Goal: Transaction & Acquisition: Purchase product/service

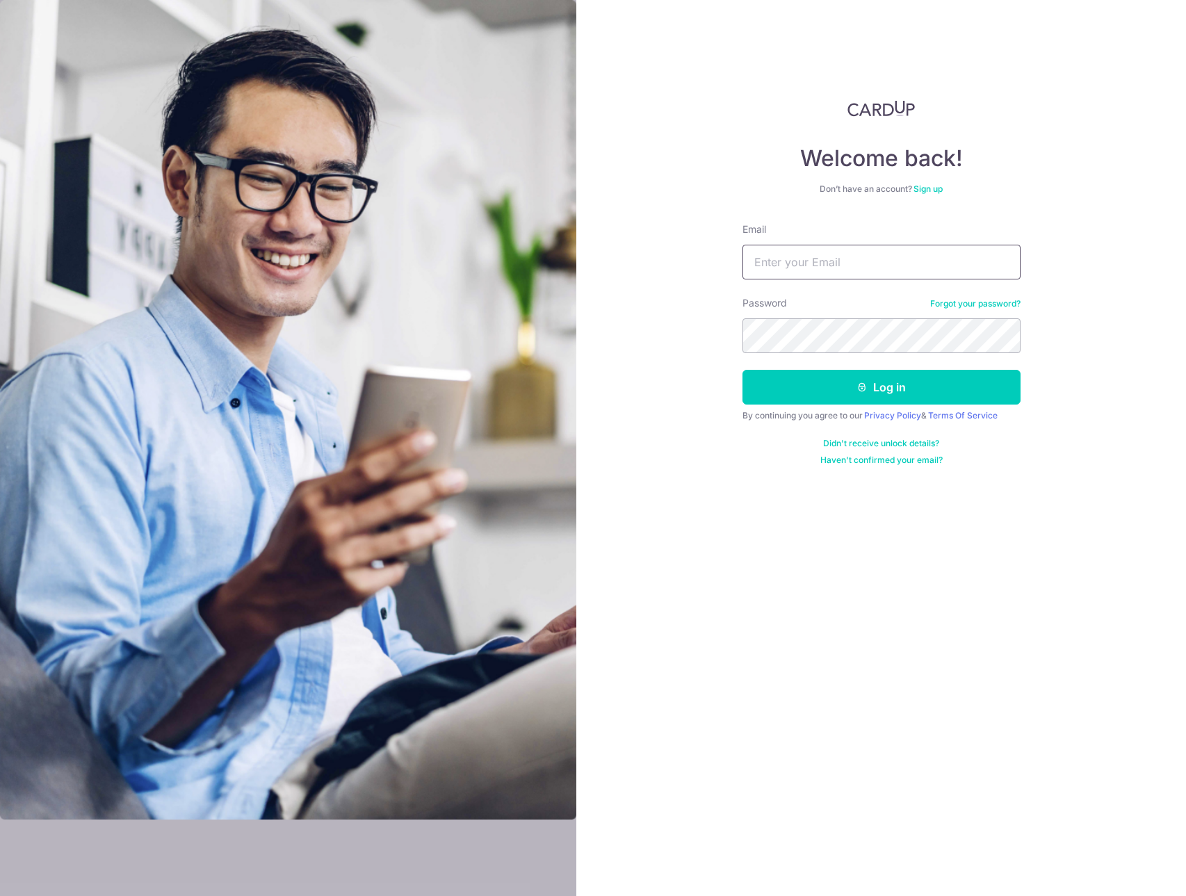
click at [812, 264] on input "Email" at bounding box center [882, 262] width 278 height 35
click at [0, 896] on com-1password-button at bounding box center [0, 896] width 0 height 0
type input "vjhonny@gmail.com"
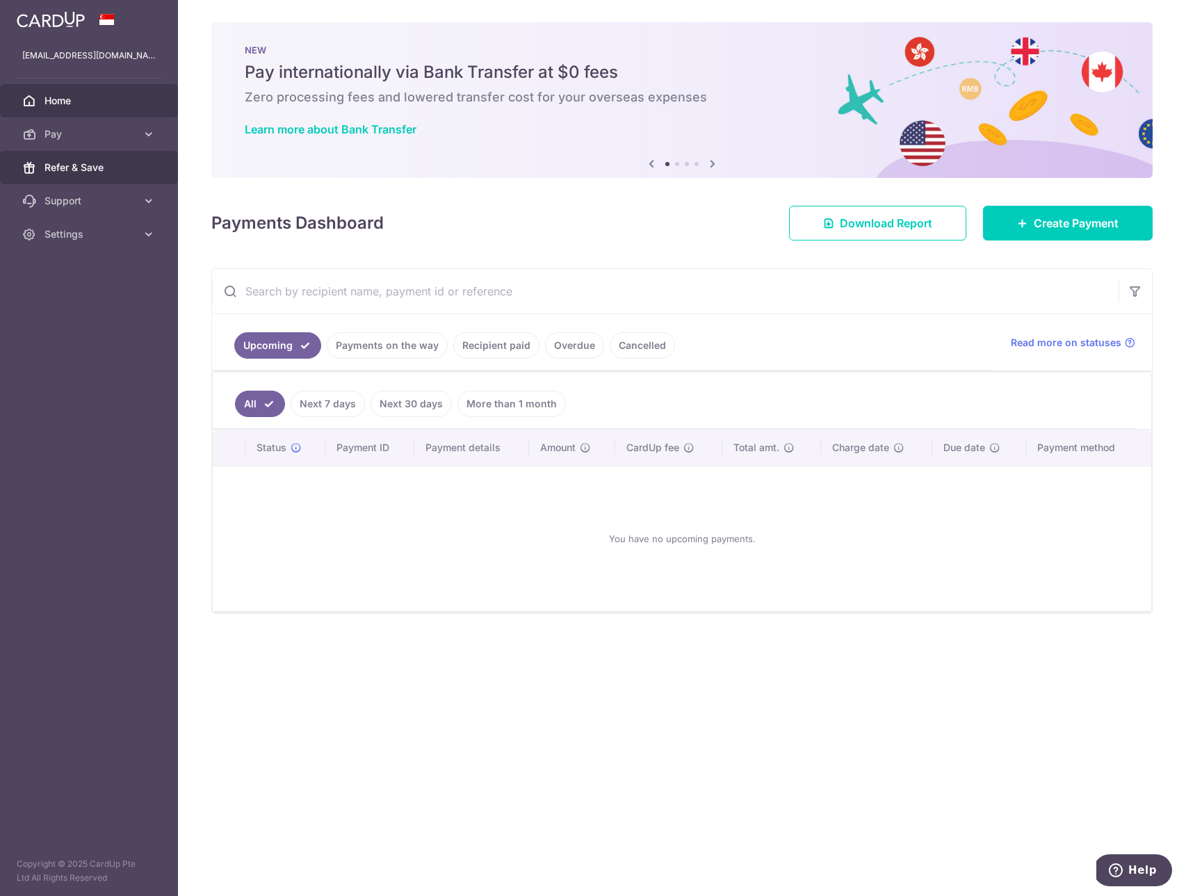
click at [85, 171] on span "Refer & Save" at bounding box center [91, 168] width 92 height 14
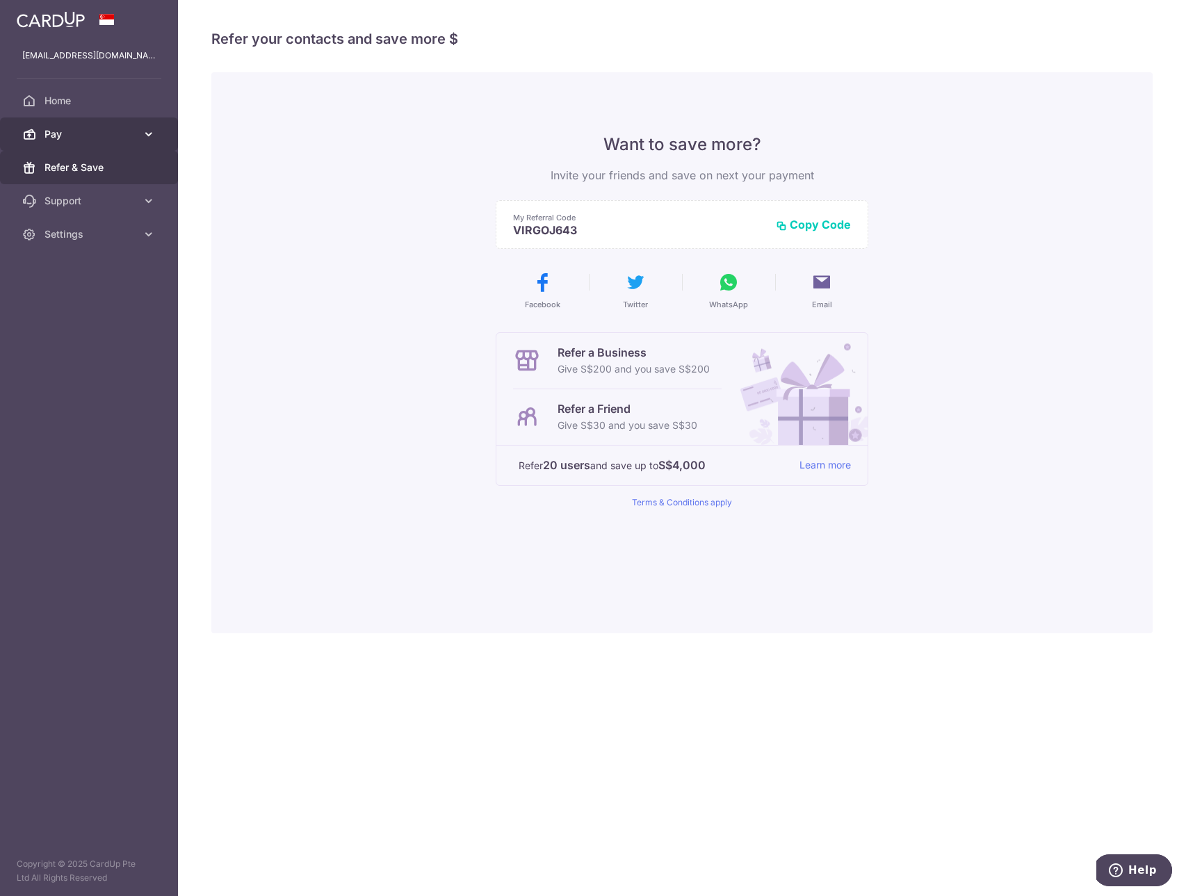
click at [115, 131] on span "Pay" at bounding box center [91, 134] width 92 height 14
click at [150, 137] on icon at bounding box center [149, 134] width 14 height 14
click at [80, 170] on span "Payments" at bounding box center [91, 168] width 92 height 14
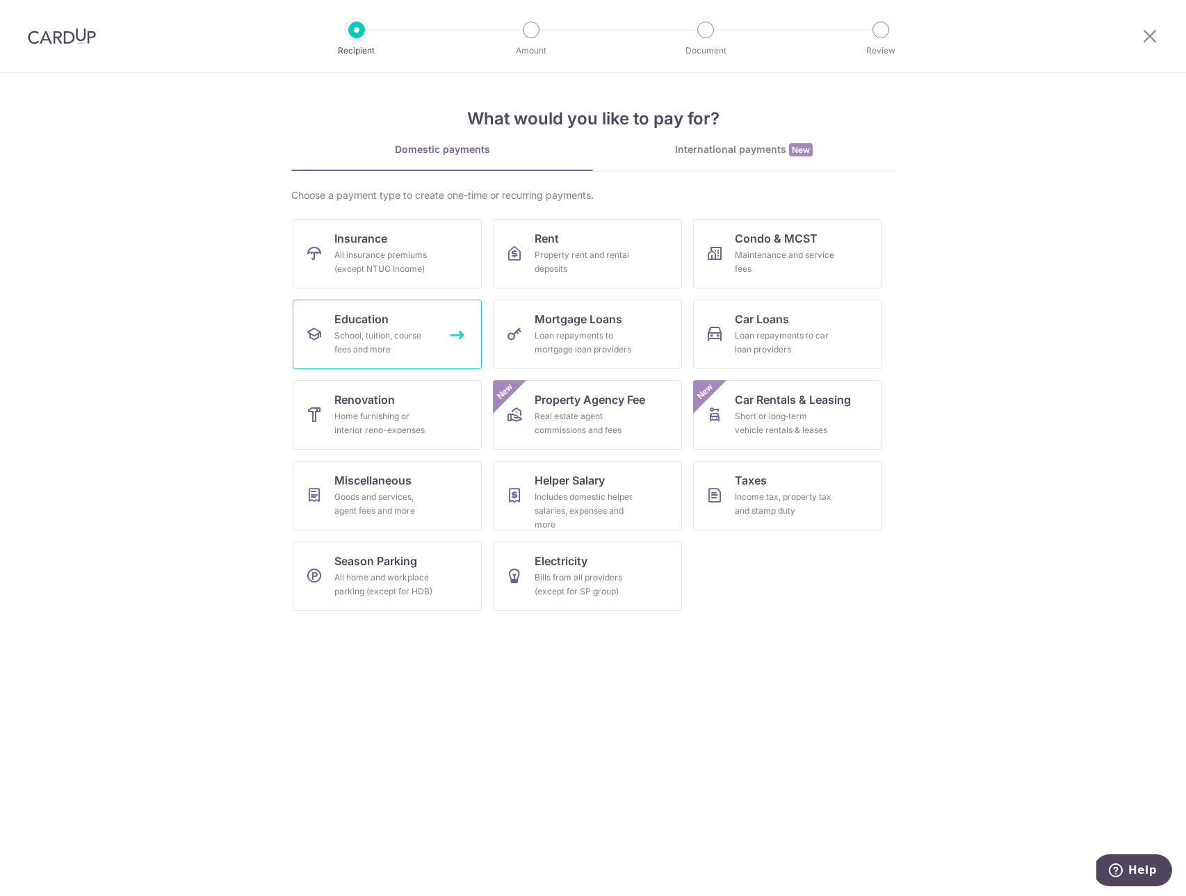
click at [396, 337] on div "School, tuition, course fees and more" at bounding box center [385, 343] width 100 height 28
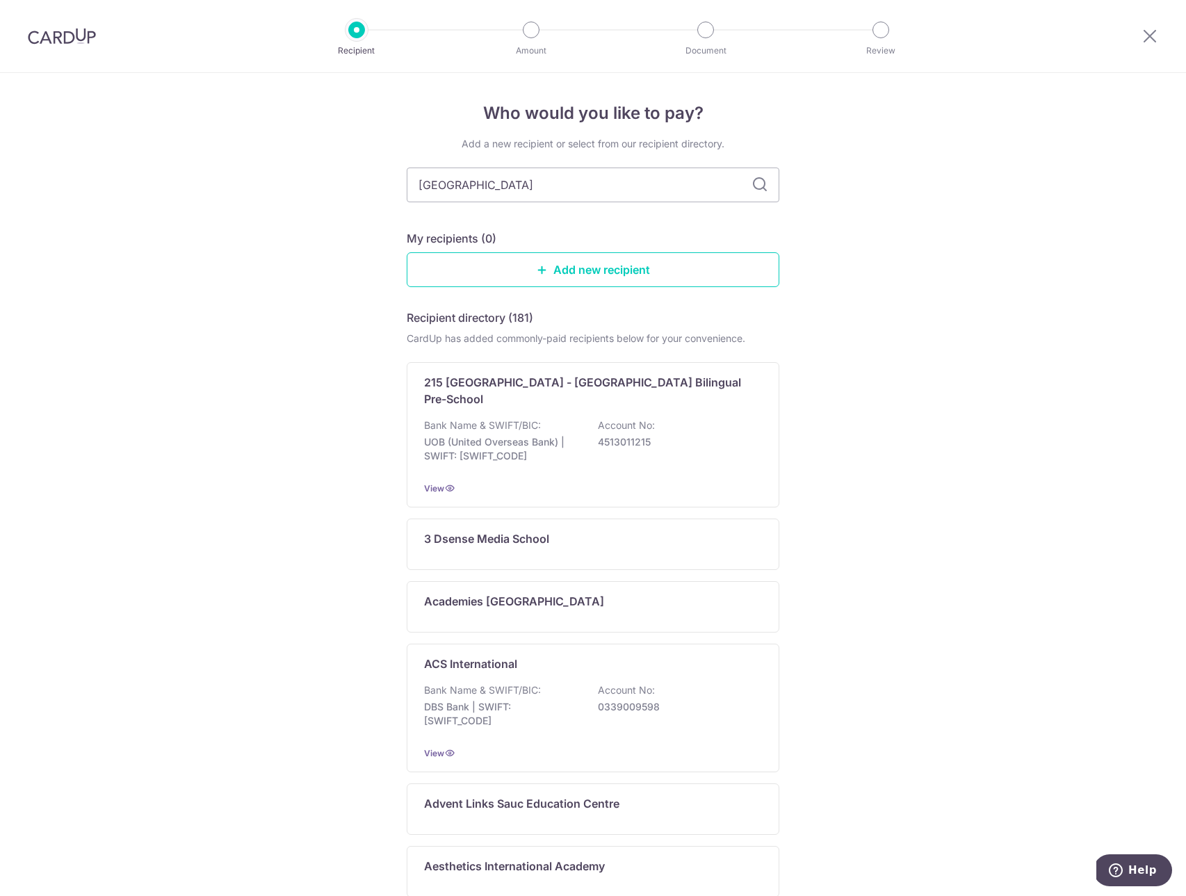
type input "north london"
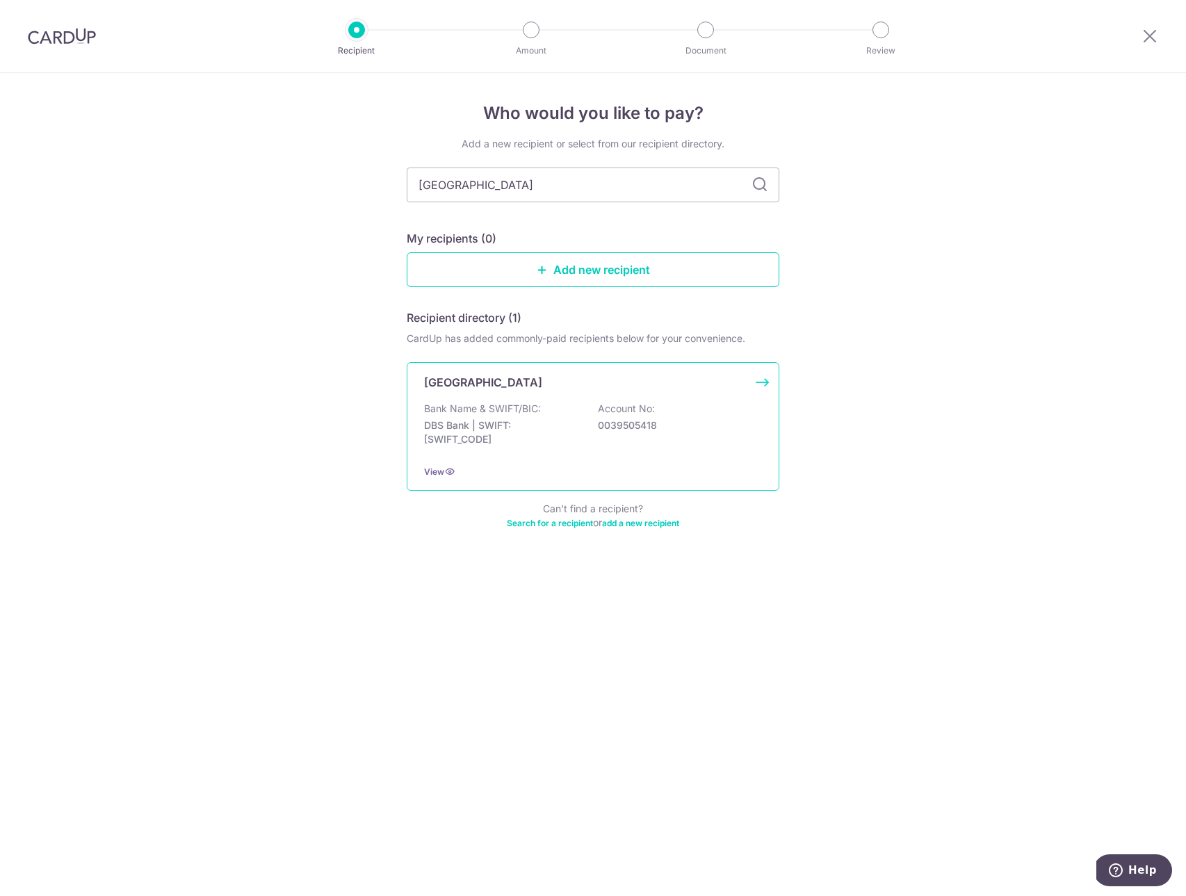
click at [646, 436] on div "Bank Name & SWIFT/BIC: DBS Bank | SWIFT: DBSSSGSGXXX Account No: 0039505418" at bounding box center [593, 427] width 338 height 51
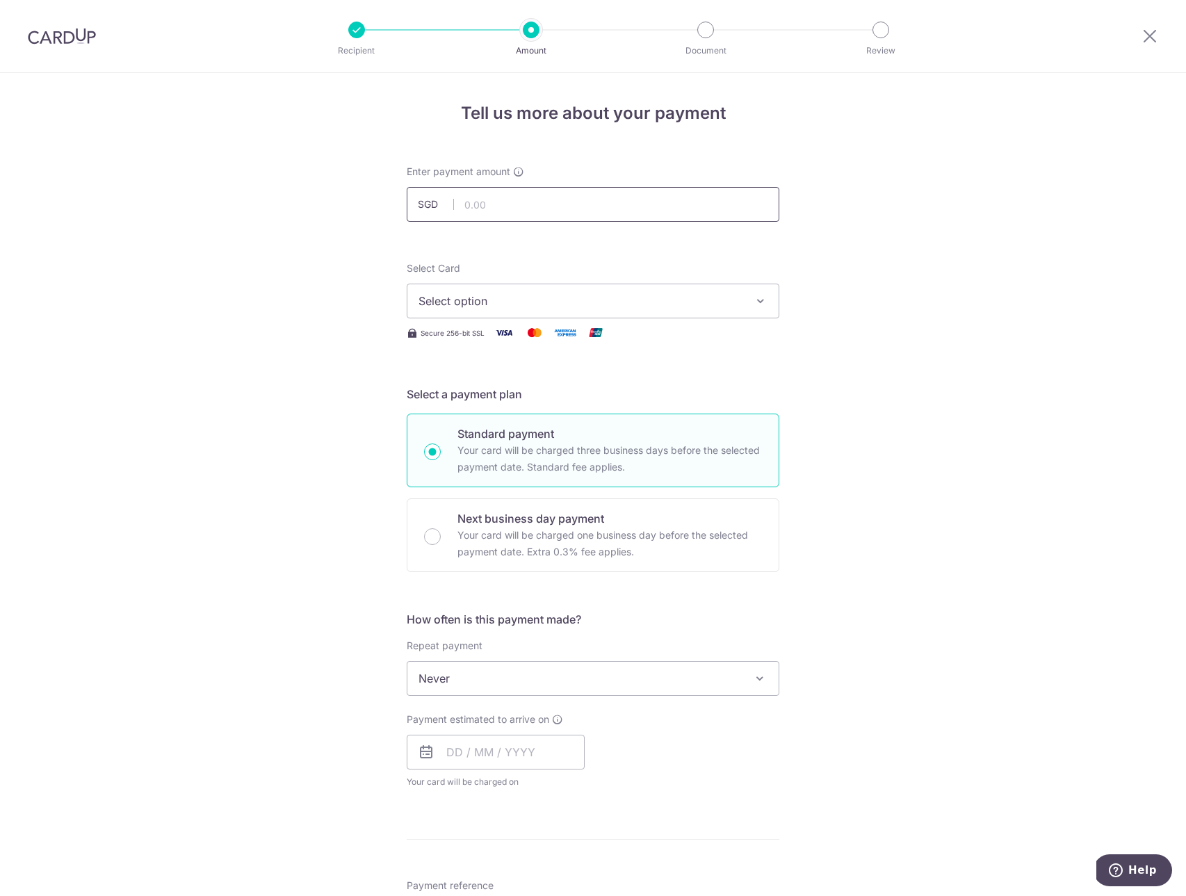
click at [558, 201] on input "text" at bounding box center [593, 204] width 373 height 35
type input "3,211.01"
click at [647, 303] on span "Select option" at bounding box center [581, 301] width 324 height 17
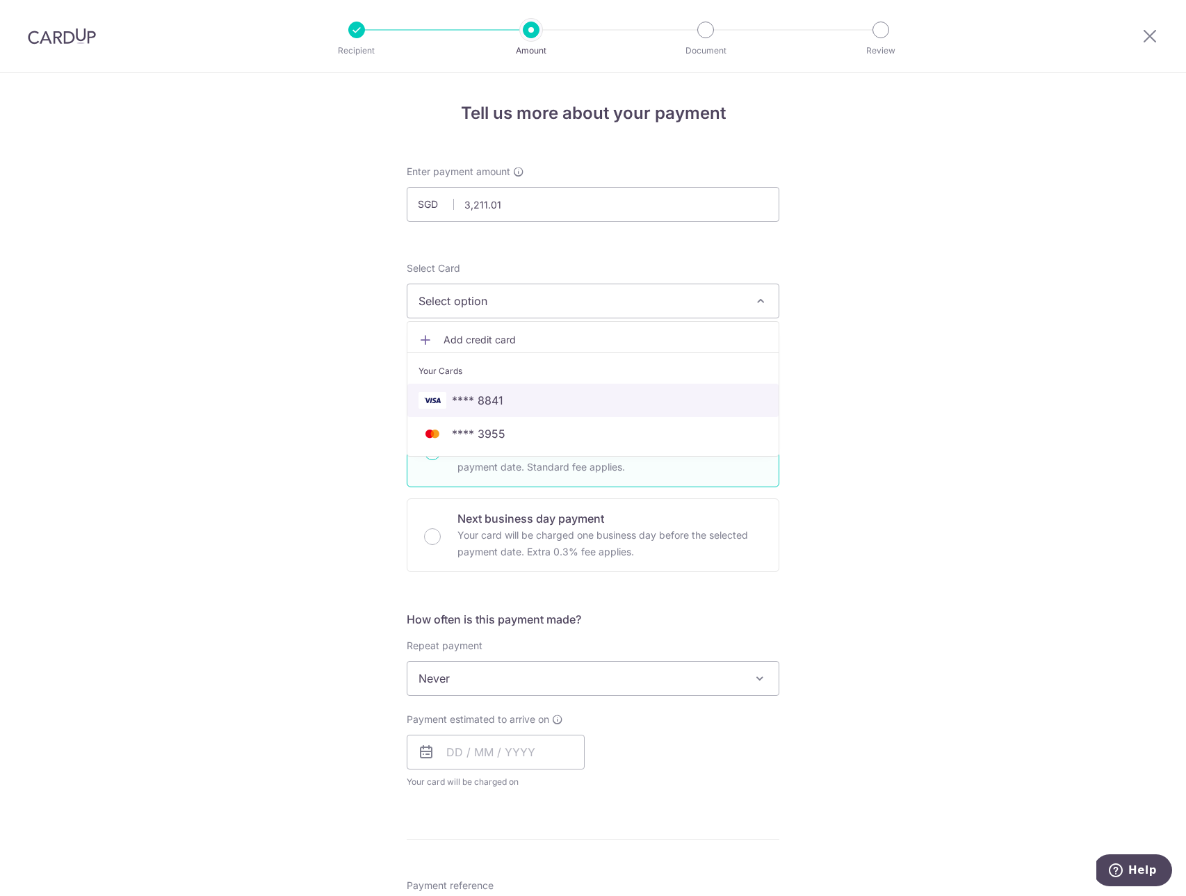
click at [506, 403] on span "**** 8841" at bounding box center [593, 400] width 349 height 17
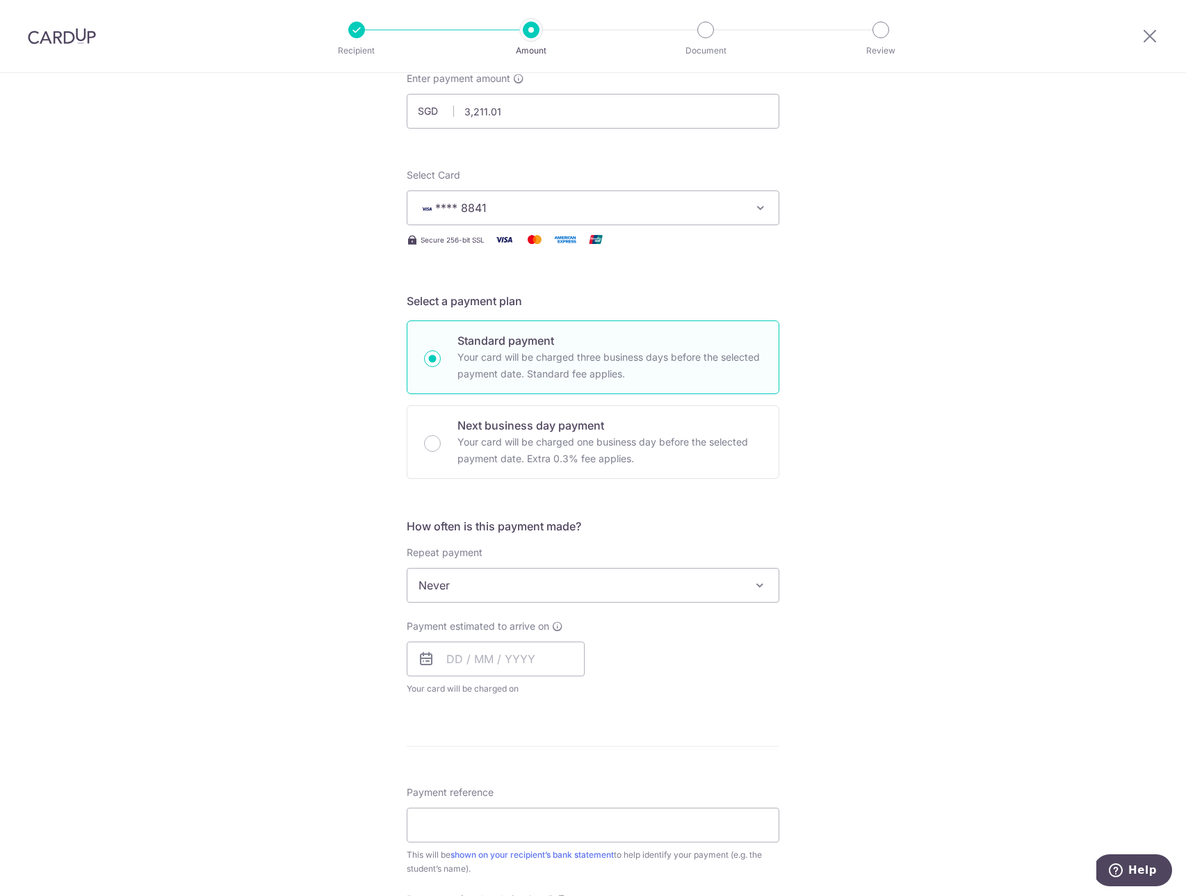
scroll to position [94, 0]
click at [448, 663] on input "text" at bounding box center [496, 658] width 178 height 35
click at [492, 841] on link "19" at bounding box center [491, 841] width 22 height 22
type input "19/08/2025"
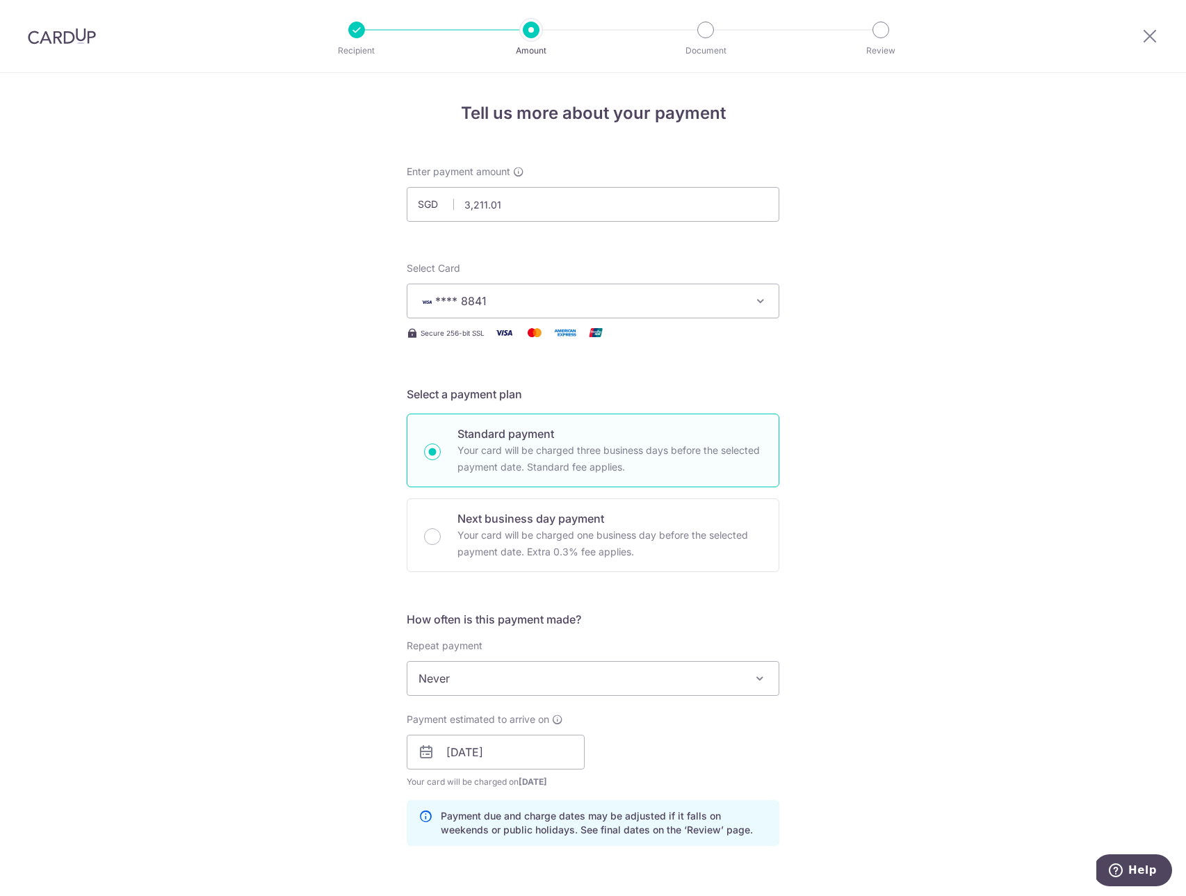
scroll to position [0, 0]
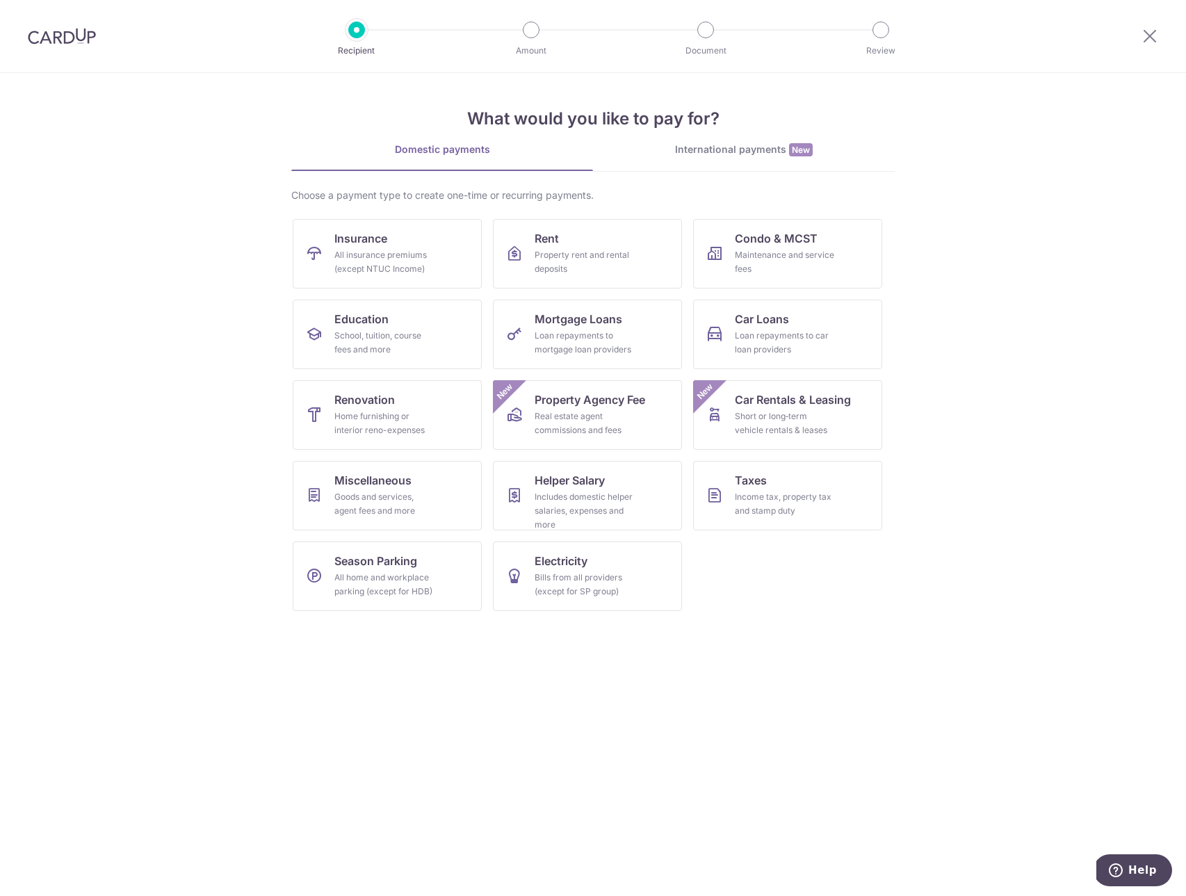
click at [50, 36] on img at bounding box center [62, 36] width 68 height 17
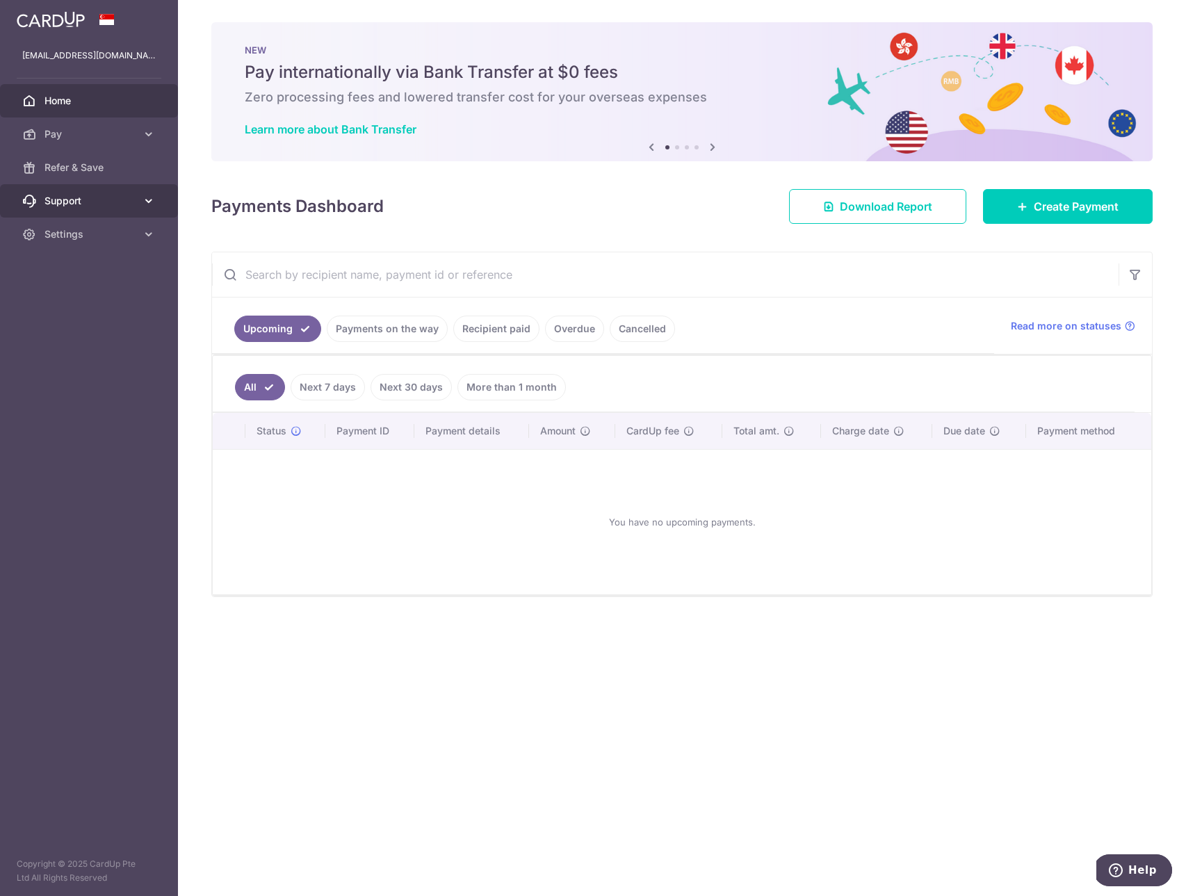
click at [74, 202] on span "Support" at bounding box center [91, 201] width 92 height 14
click at [74, 159] on link "Refer & Save" at bounding box center [89, 167] width 178 height 33
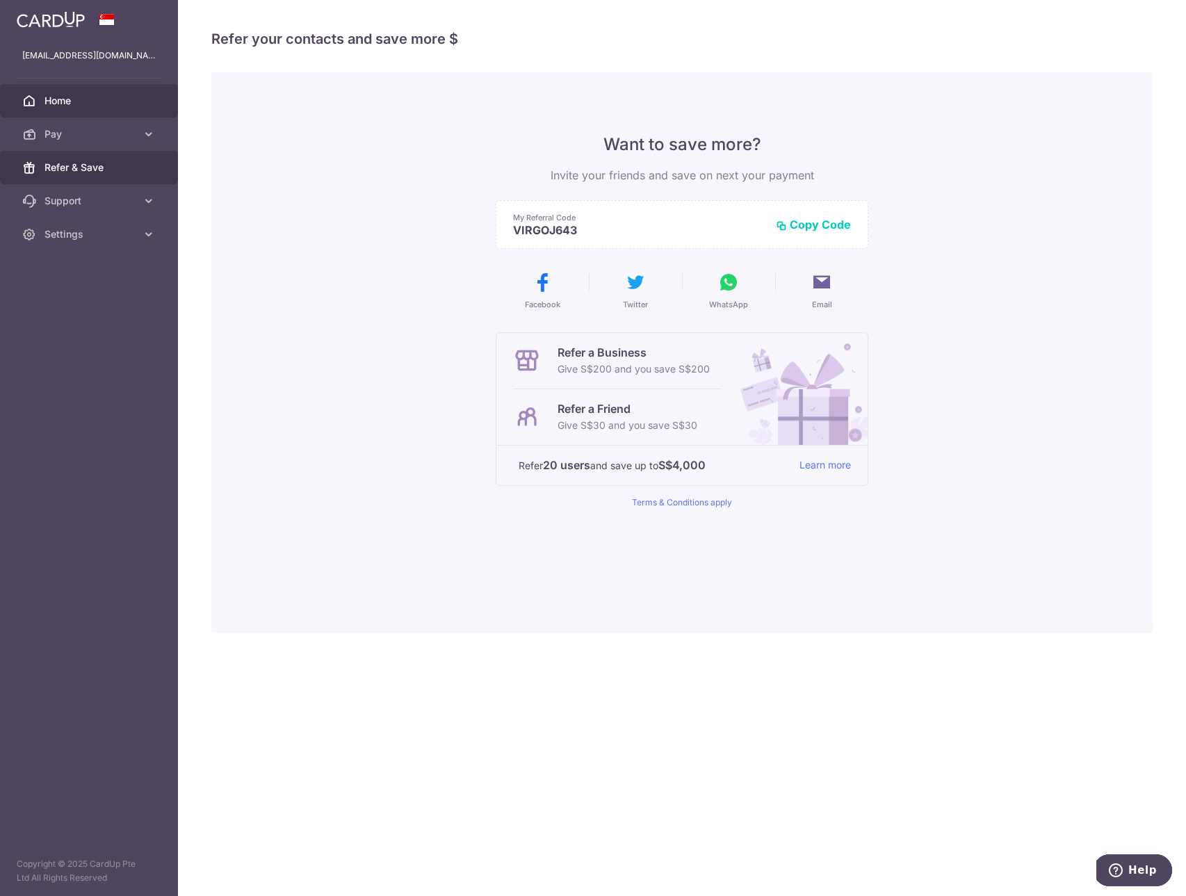
click at [56, 93] on link "Home" at bounding box center [89, 100] width 178 height 33
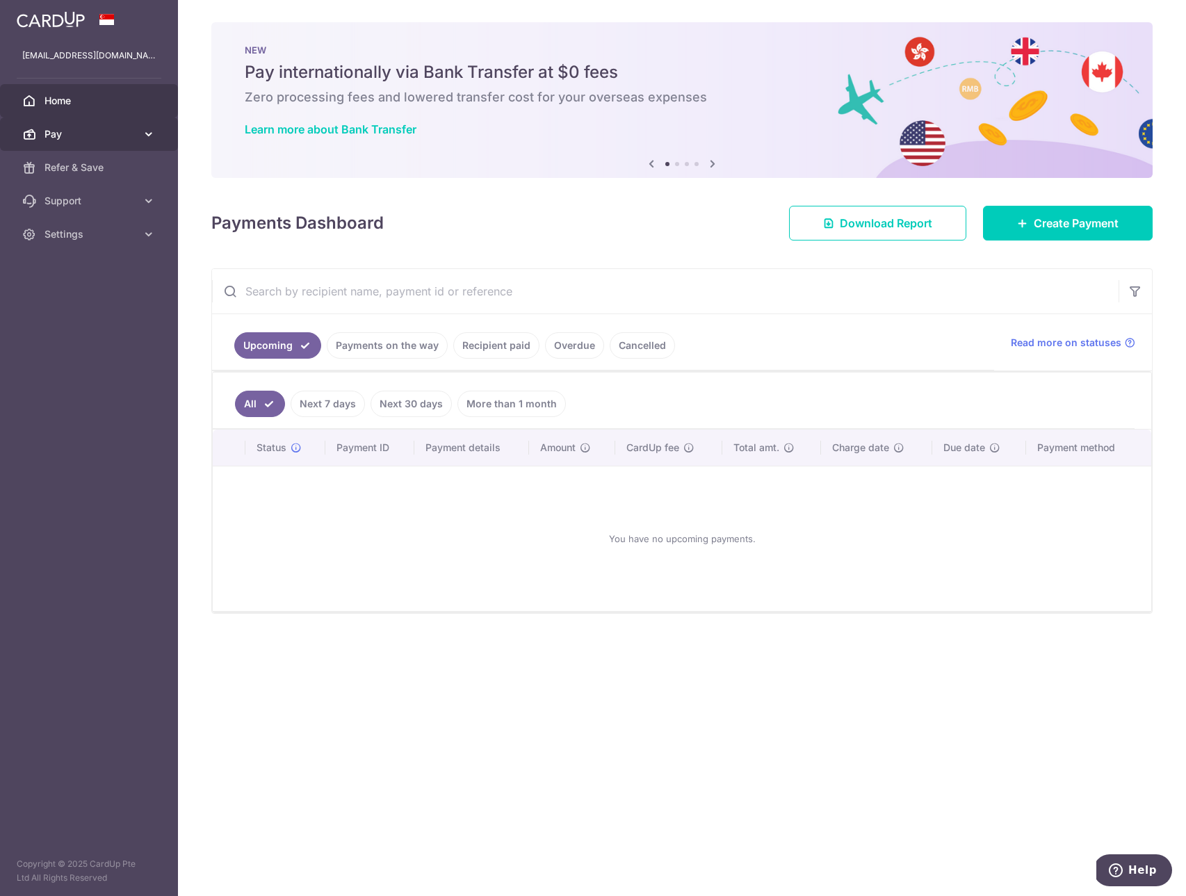
click at [70, 136] on span "Pay" at bounding box center [91, 134] width 92 height 14
click at [64, 232] on span "Cards" at bounding box center [91, 234] width 92 height 14
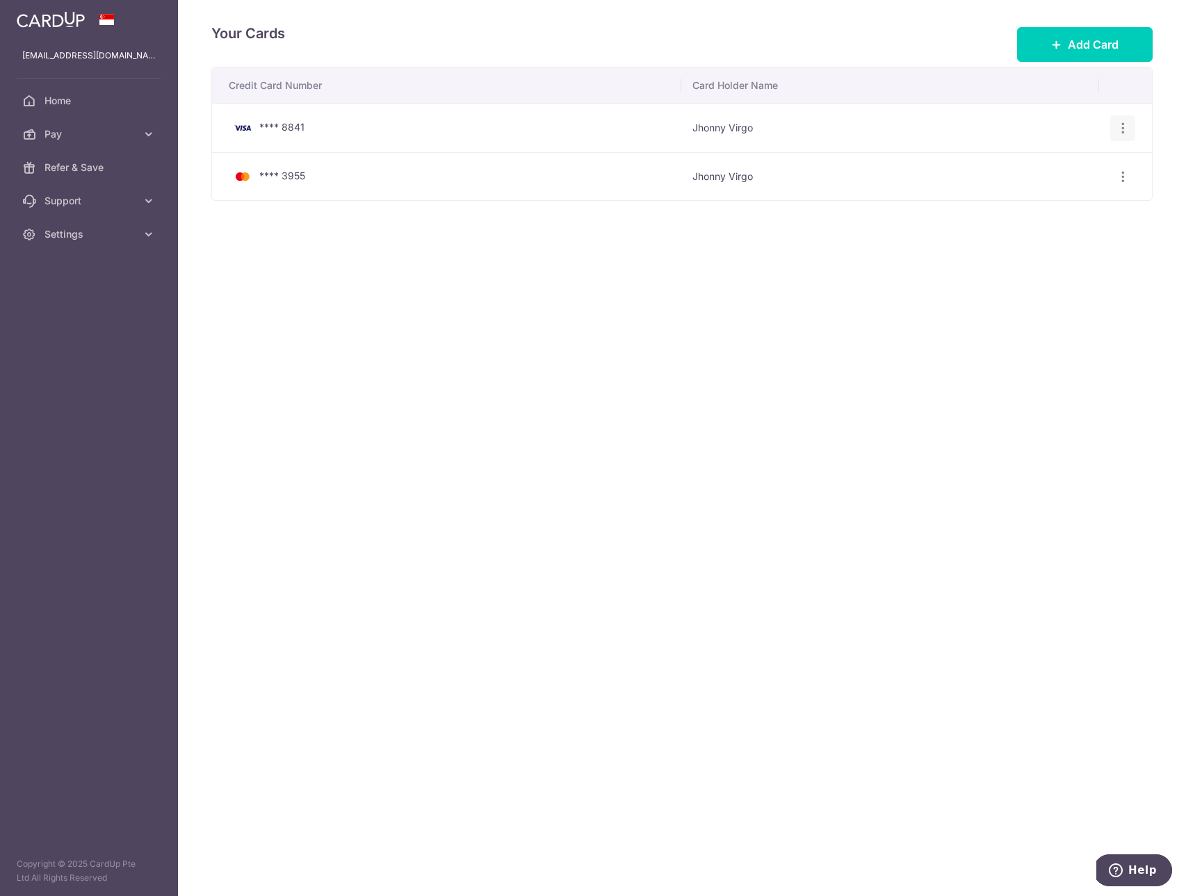
click at [1120, 129] on icon "button" at bounding box center [1123, 128] width 15 height 15
click at [1049, 207] on span "Delete" at bounding box center [1076, 200] width 95 height 17
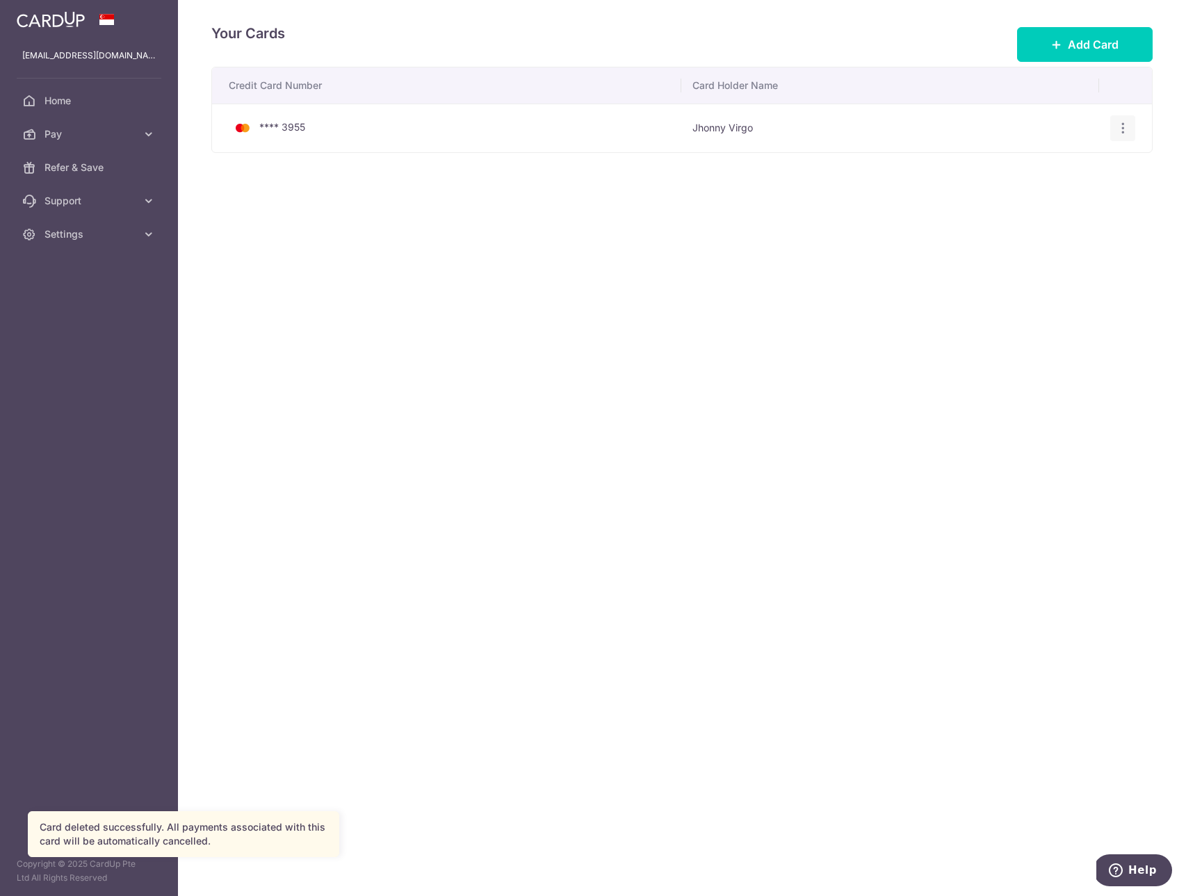
click at [1132, 132] on div "View/Edit Delete" at bounding box center [1124, 128] width 26 height 26
click at [1126, 133] on icon "button" at bounding box center [1123, 128] width 15 height 15
click at [1029, 193] on span "Delete" at bounding box center [1076, 200] width 95 height 17
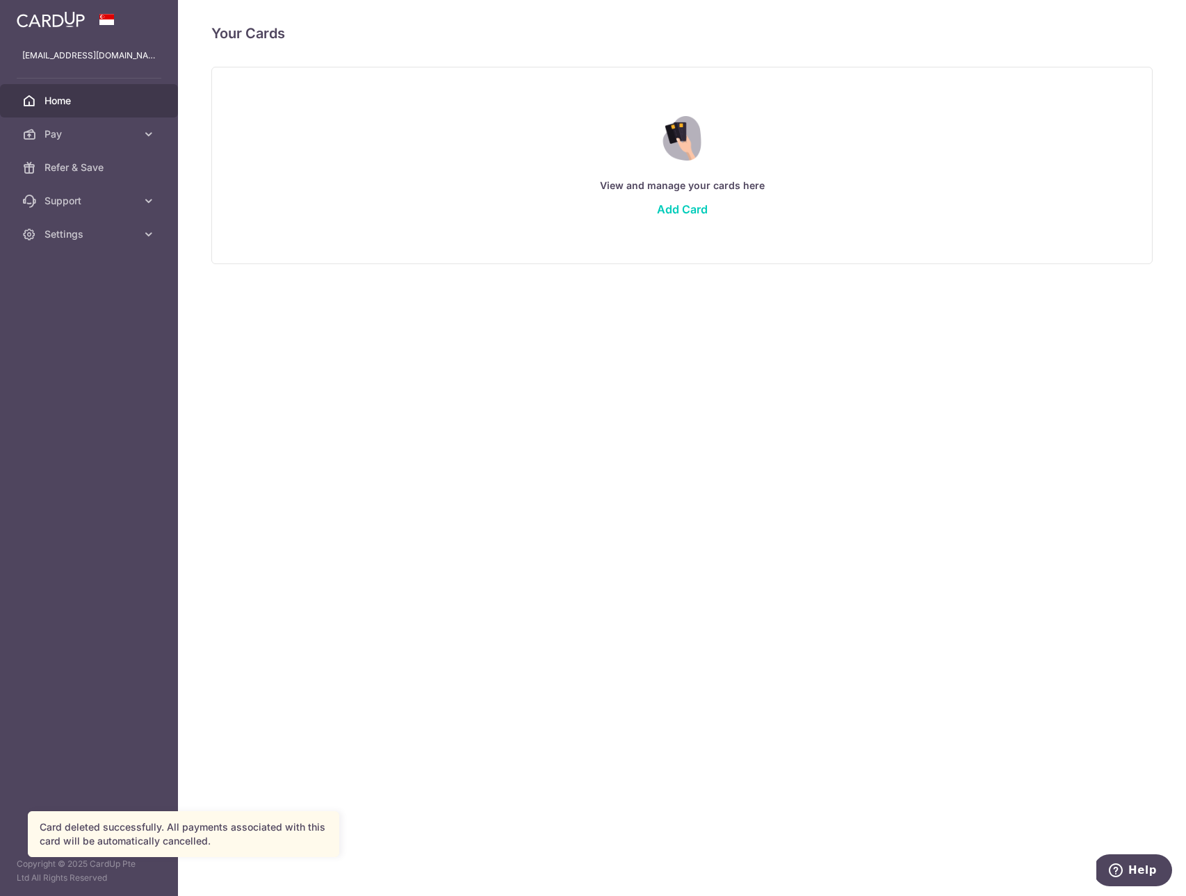
click at [70, 104] on span "Home" at bounding box center [91, 101] width 92 height 14
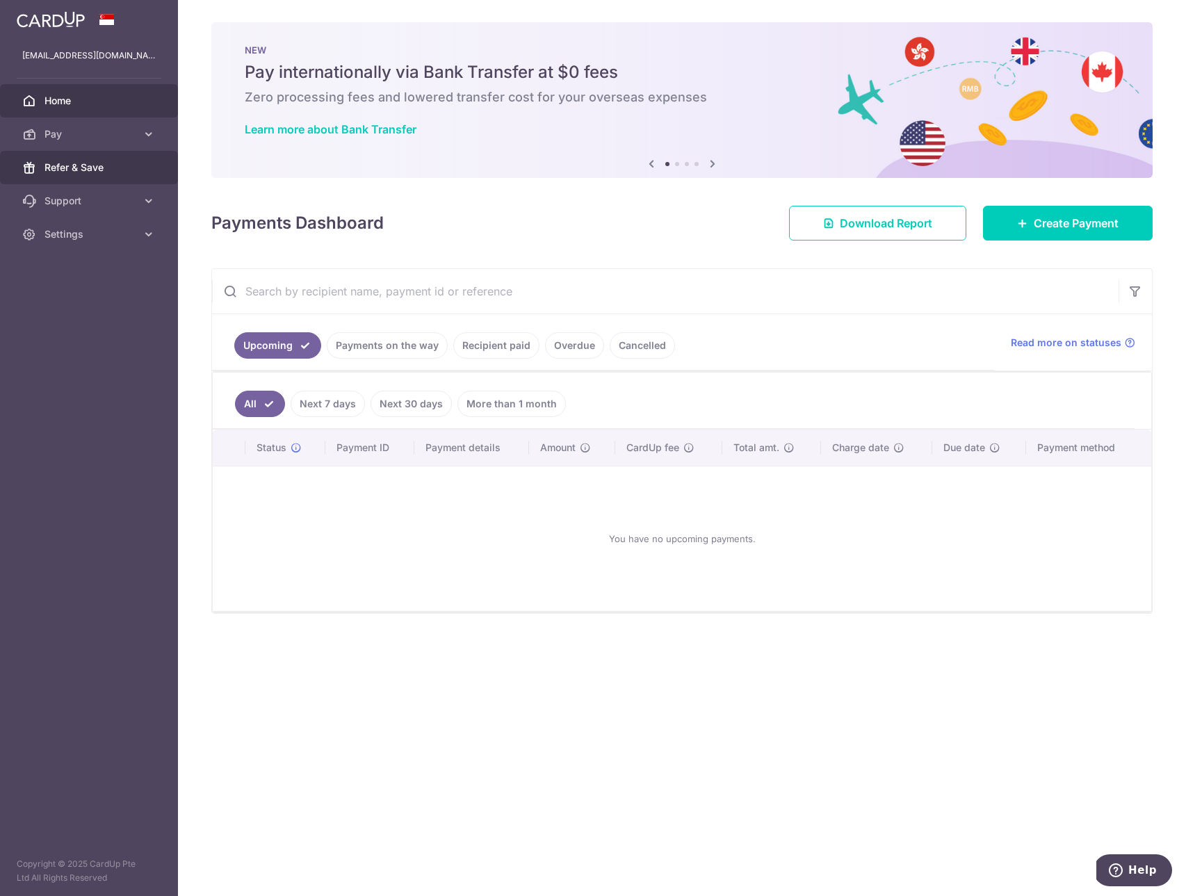
click at [86, 162] on span "Refer & Save" at bounding box center [91, 168] width 92 height 14
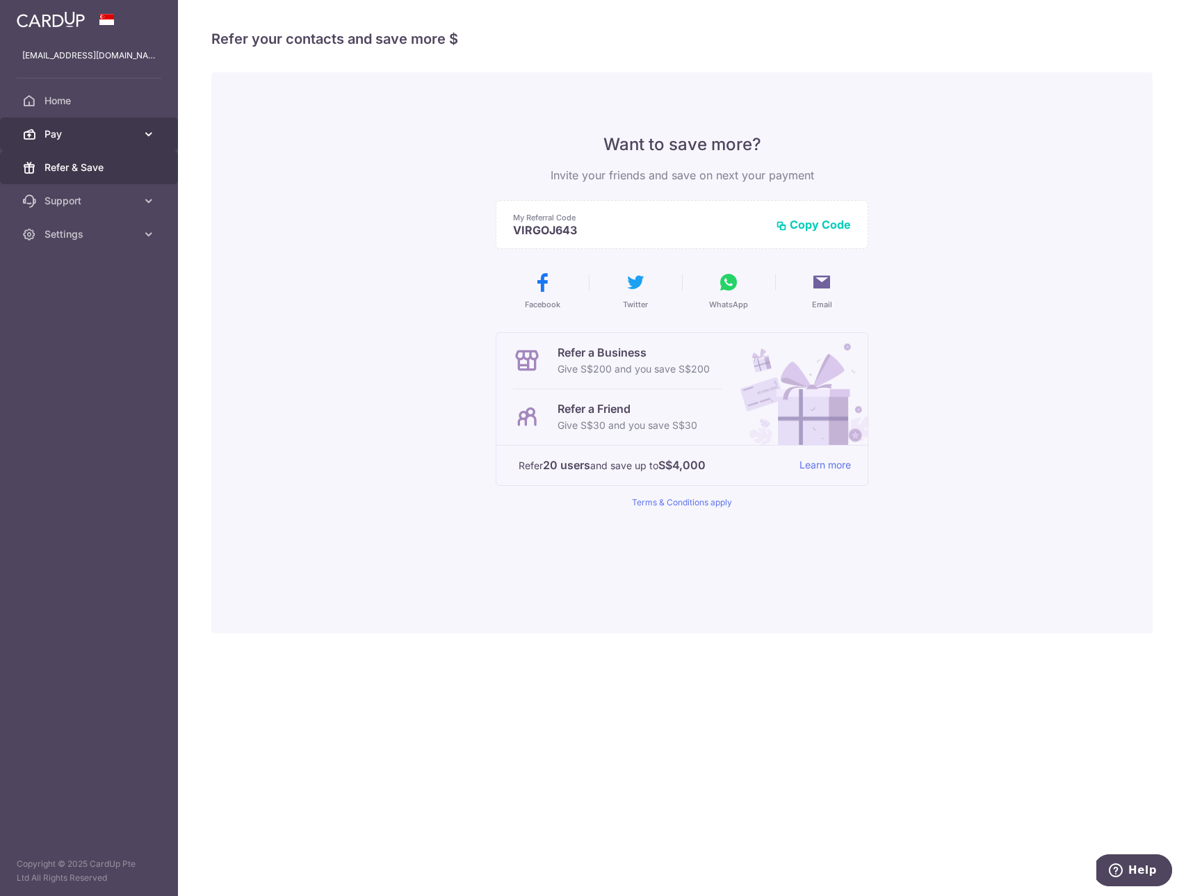
click at [95, 142] on link "Pay" at bounding box center [89, 134] width 178 height 33
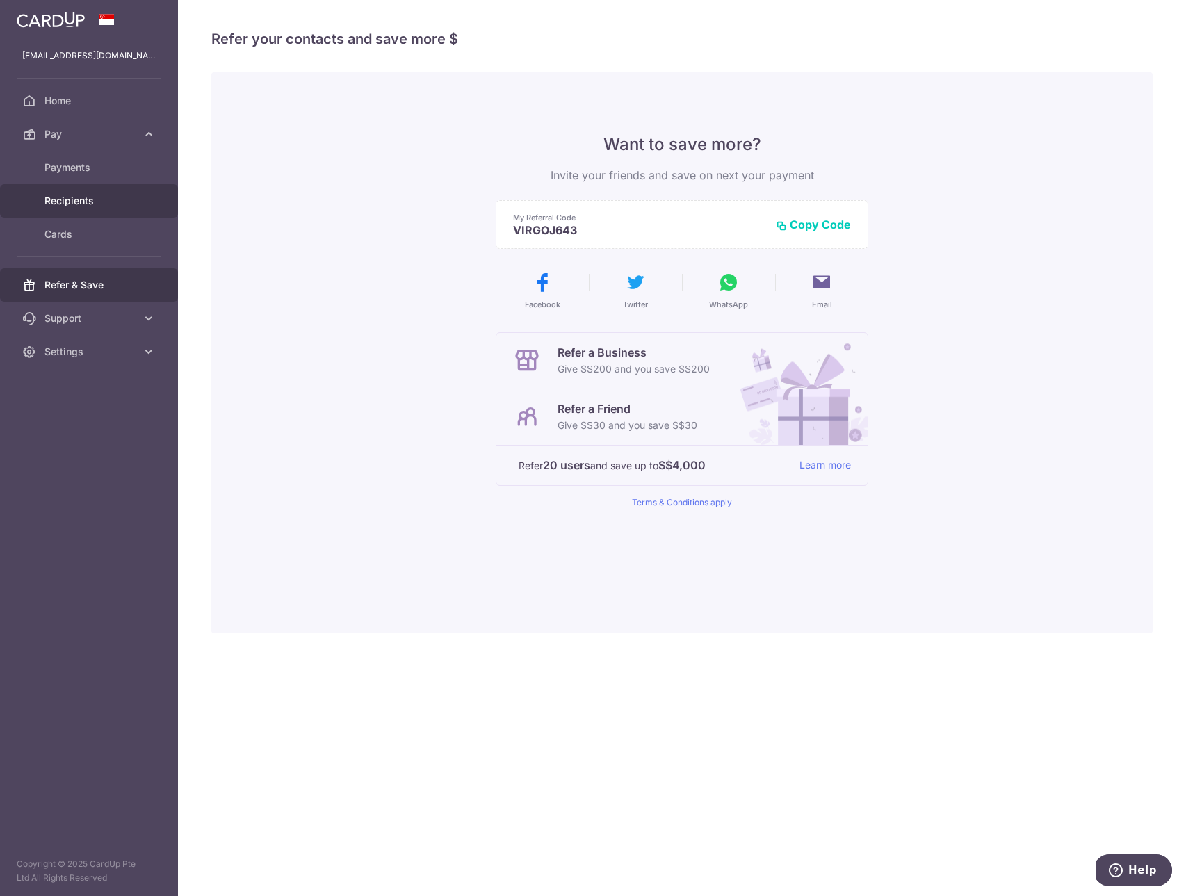
click at [90, 193] on link "Recipients" at bounding box center [89, 200] width 178 height 33
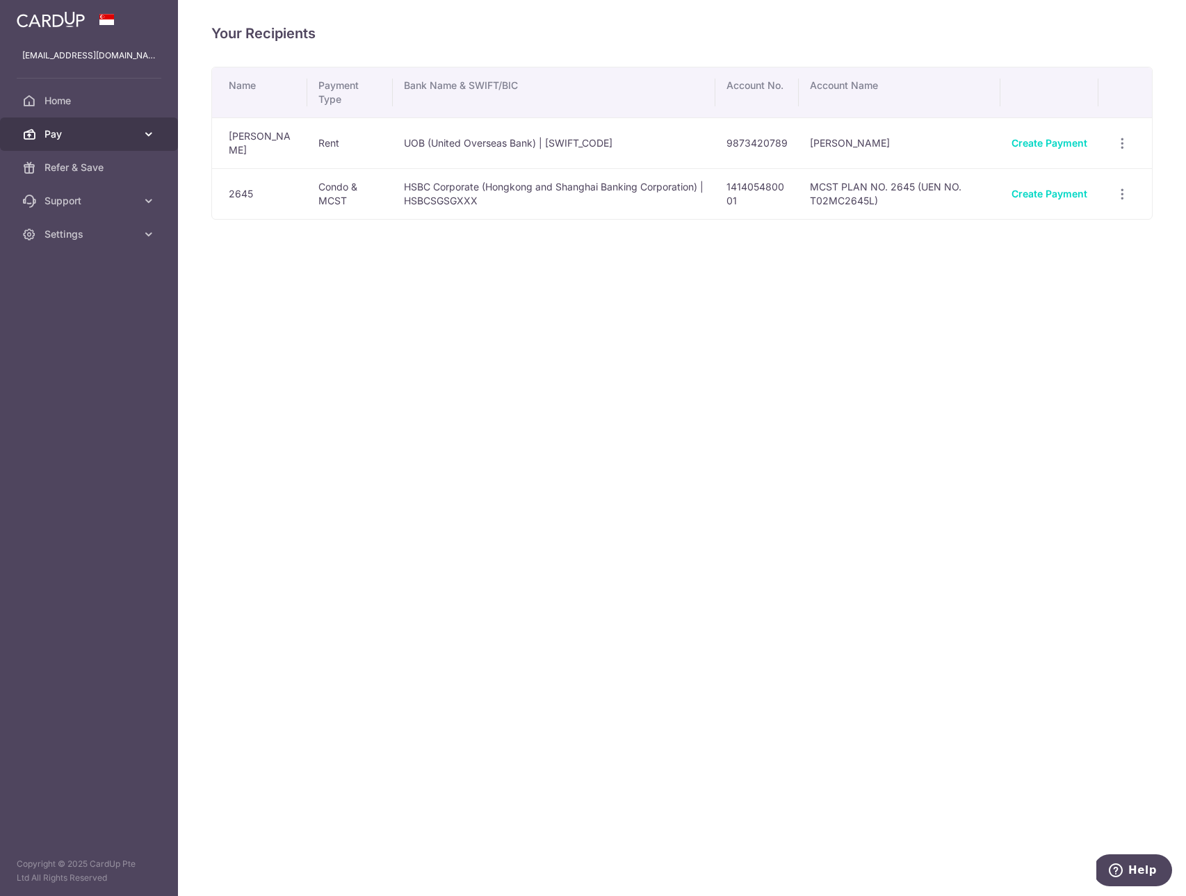
click at [67, 135] on span "Pay" at bounding box center [91, 134] width 92 height 14
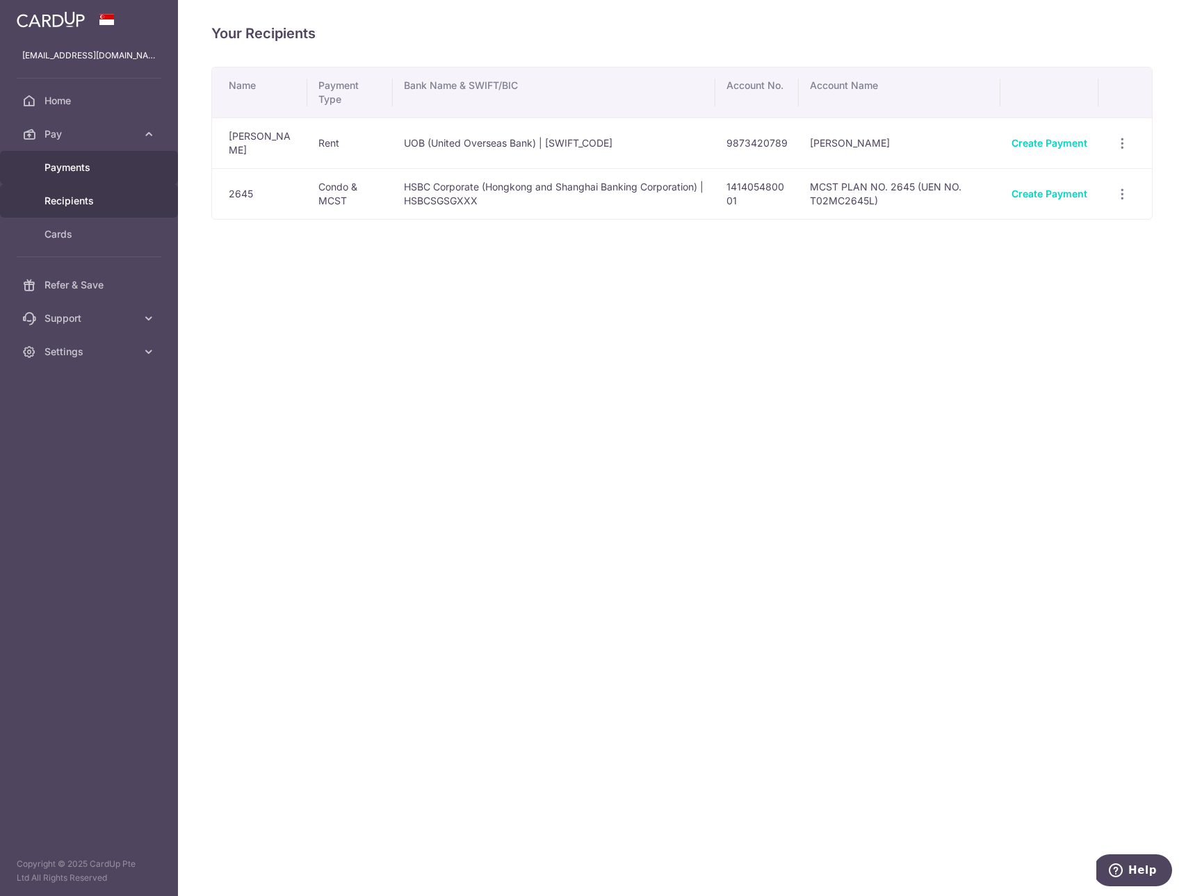
click at [92, 175] on link "Payments" at bounding box center [89, 167] width 178 height 33
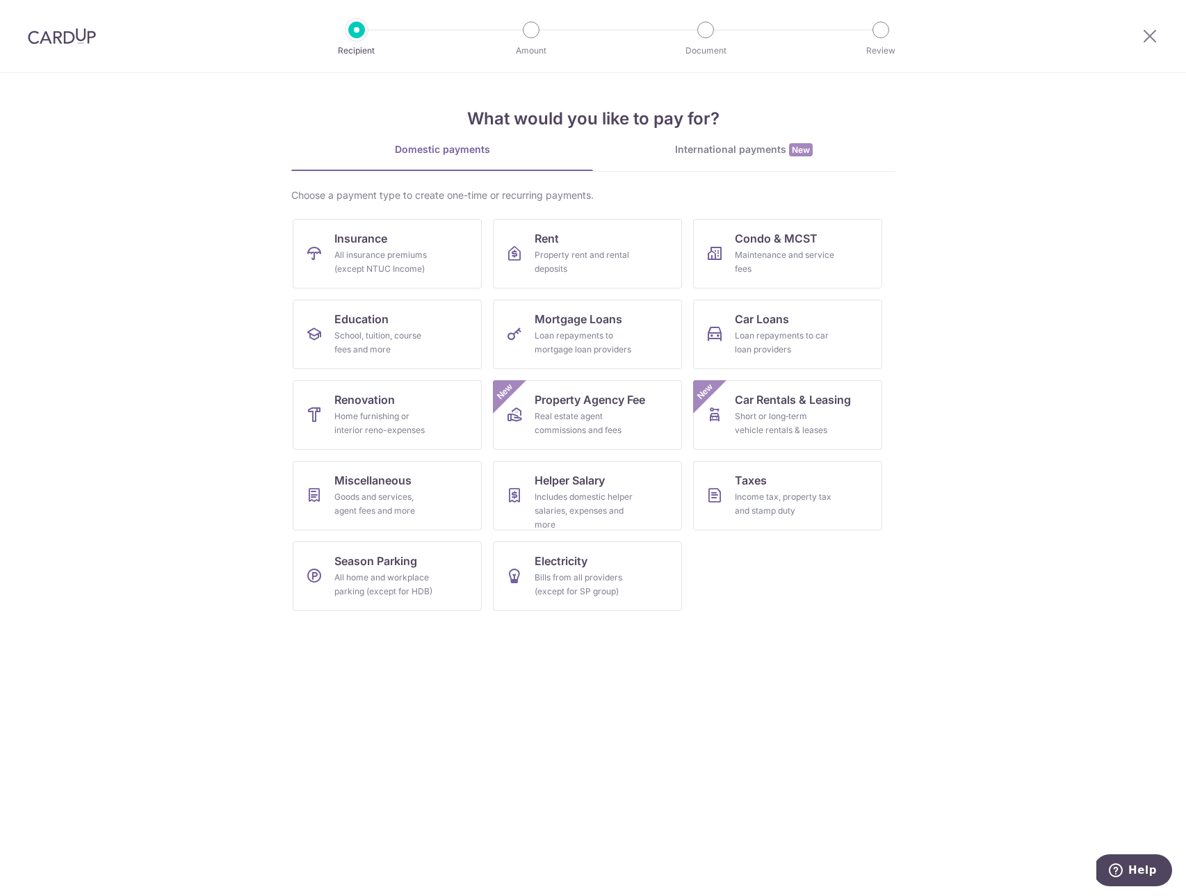
click at [720, 149] on div "International payments New" at bounding box center [744, 150] width 302 height 15
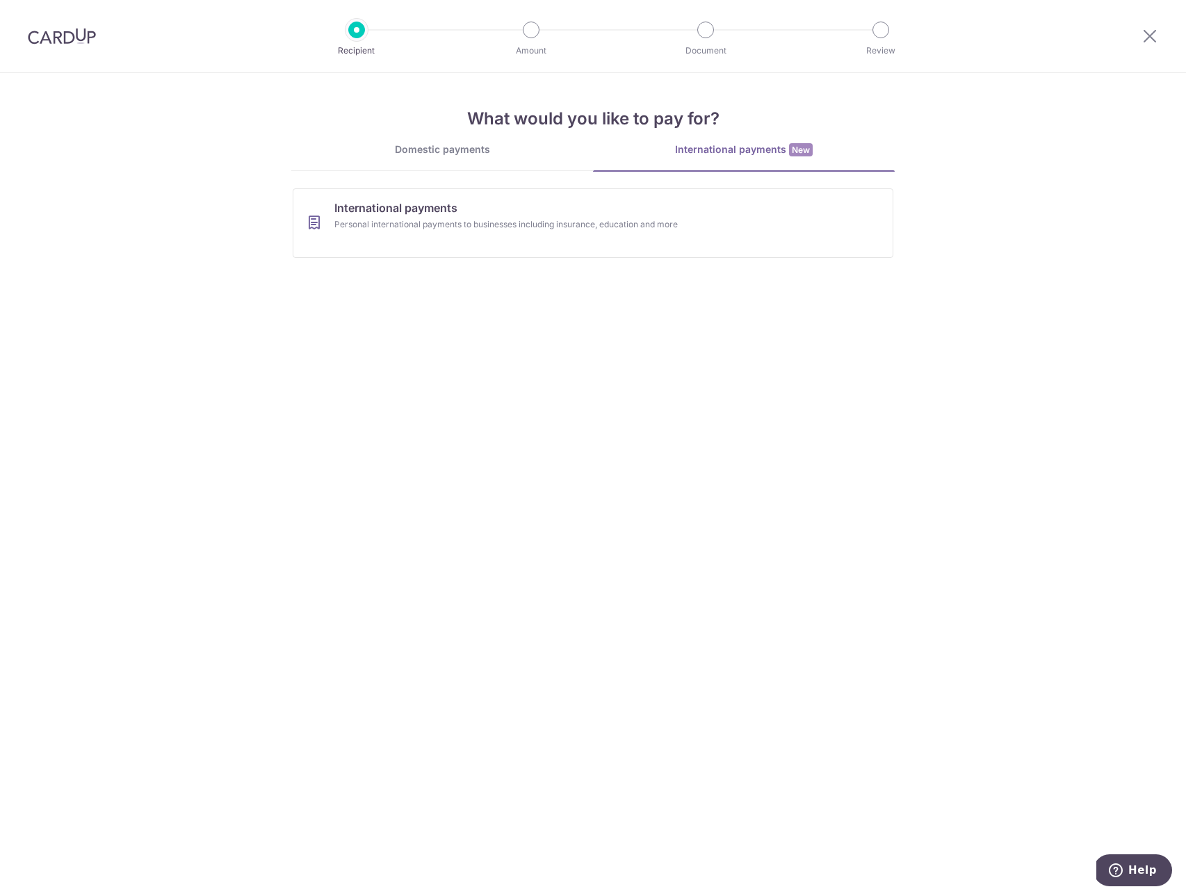
click at [466, 150] on div "Domestic payments" at bounding box center [442, 150] width 302 height 14
